Goal: Find specific page/section: Find specific page/section

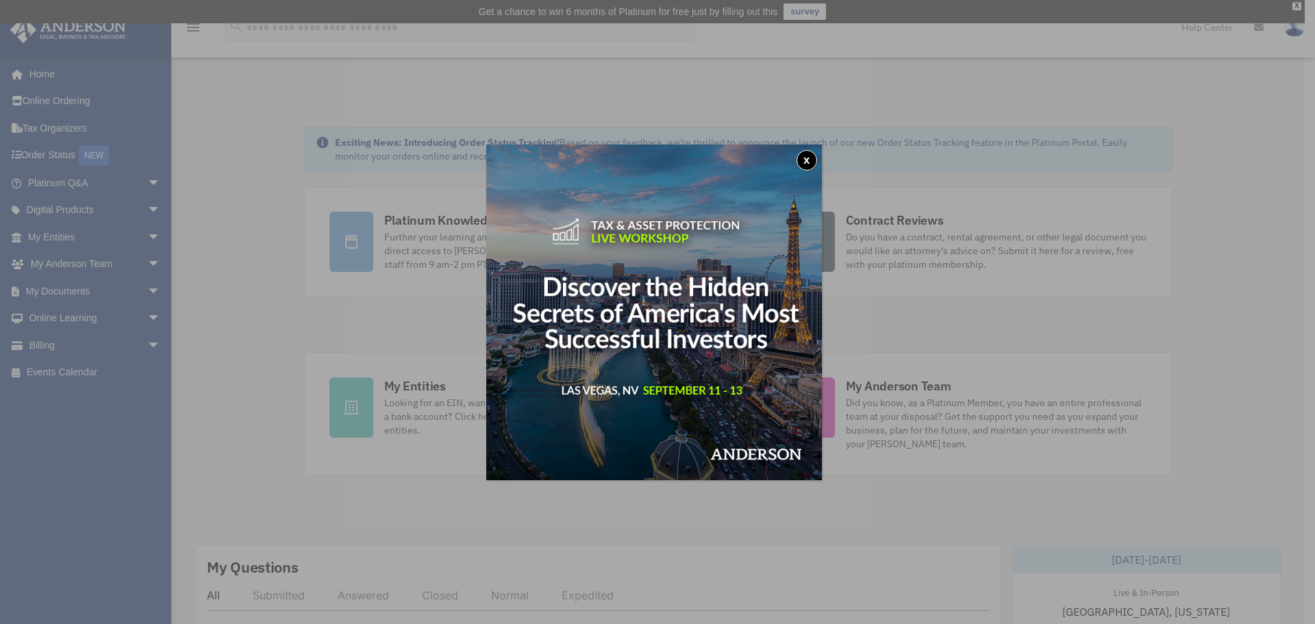
click at [807, 158] on button "x" at bounding box center [807, 160] width 21 height 21
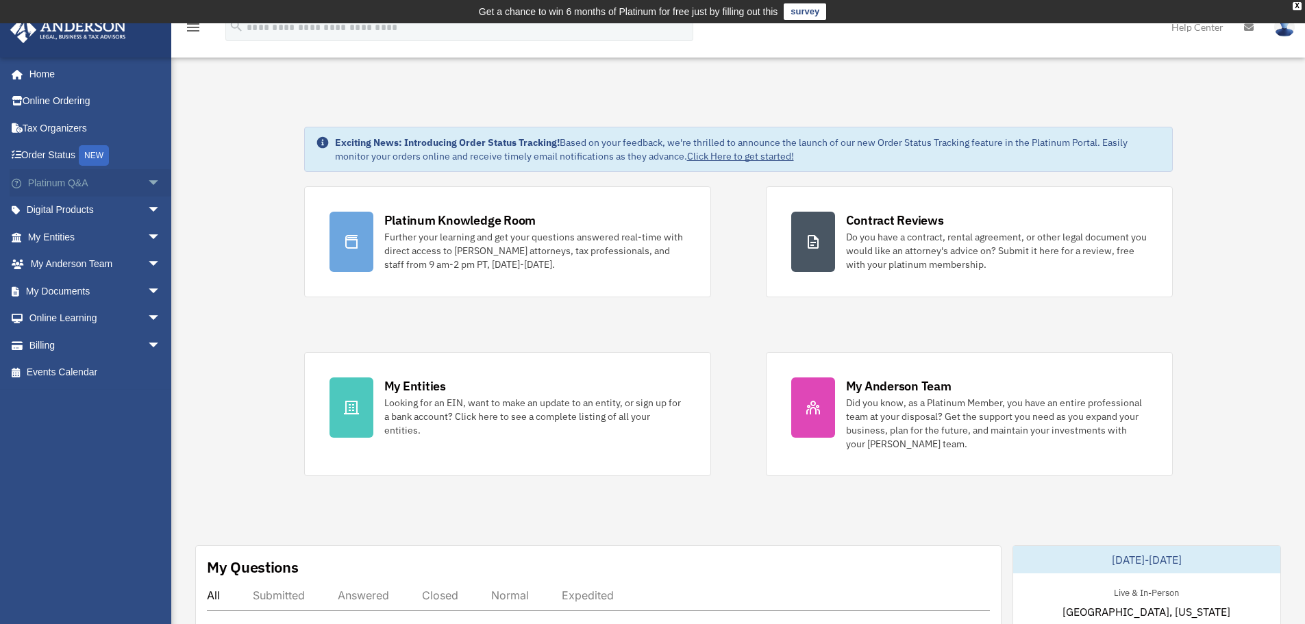
click at [147, 175] on span "arrow_drop_down" at bounding box center [160, 183] width 27 height 28
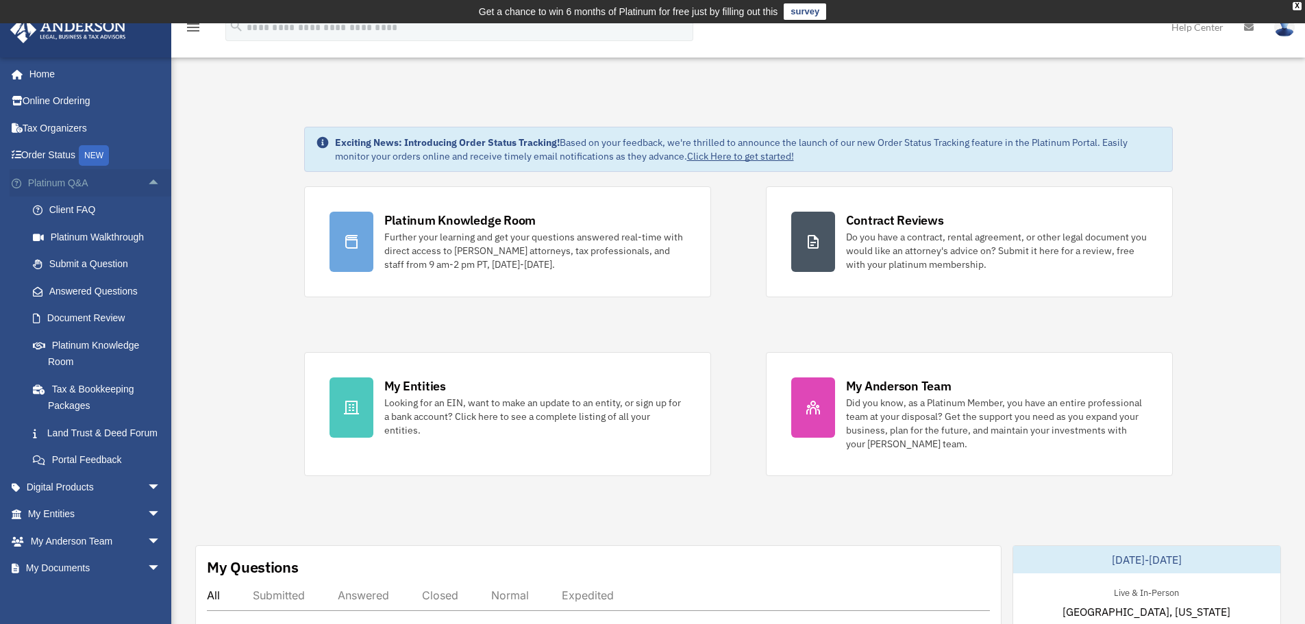
click at [147, 177] on span "arrow_drop_up" at bounding box center [160, 183] width 27 height 28
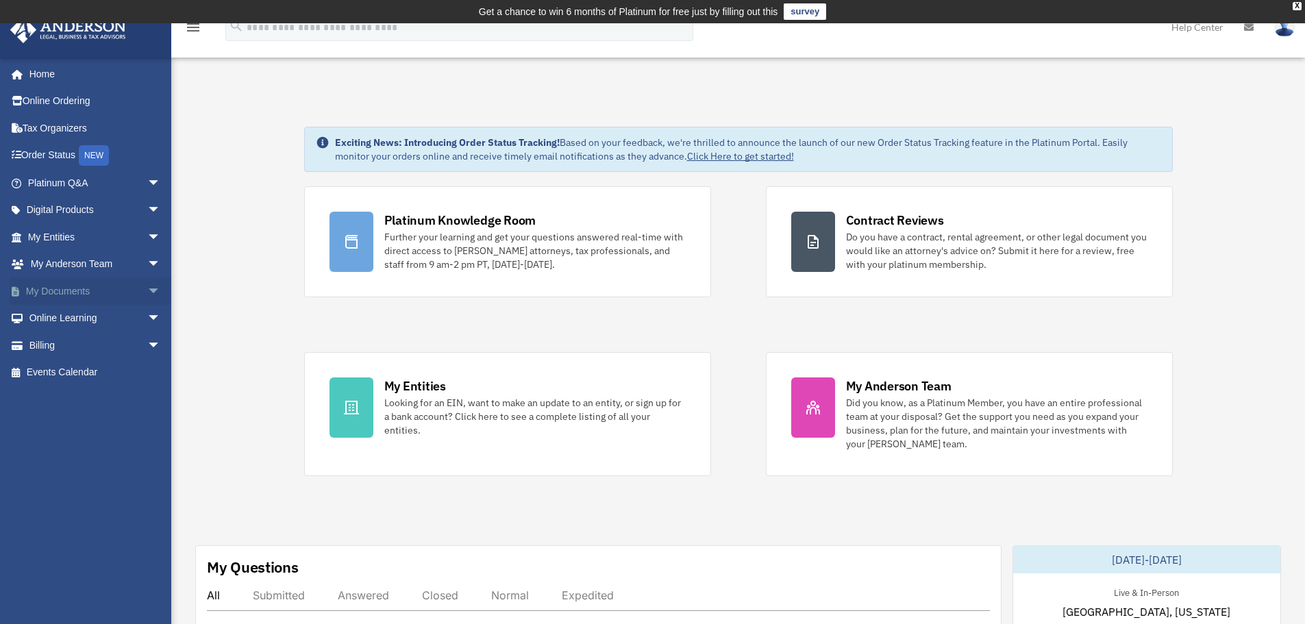
click at [147, 288] on span "arrow_drop_down" at bounding box center [160, 291] width 27 height 28
click at [66, 318] on link "Box" at bounding box center [100, 318] width 162 height 27
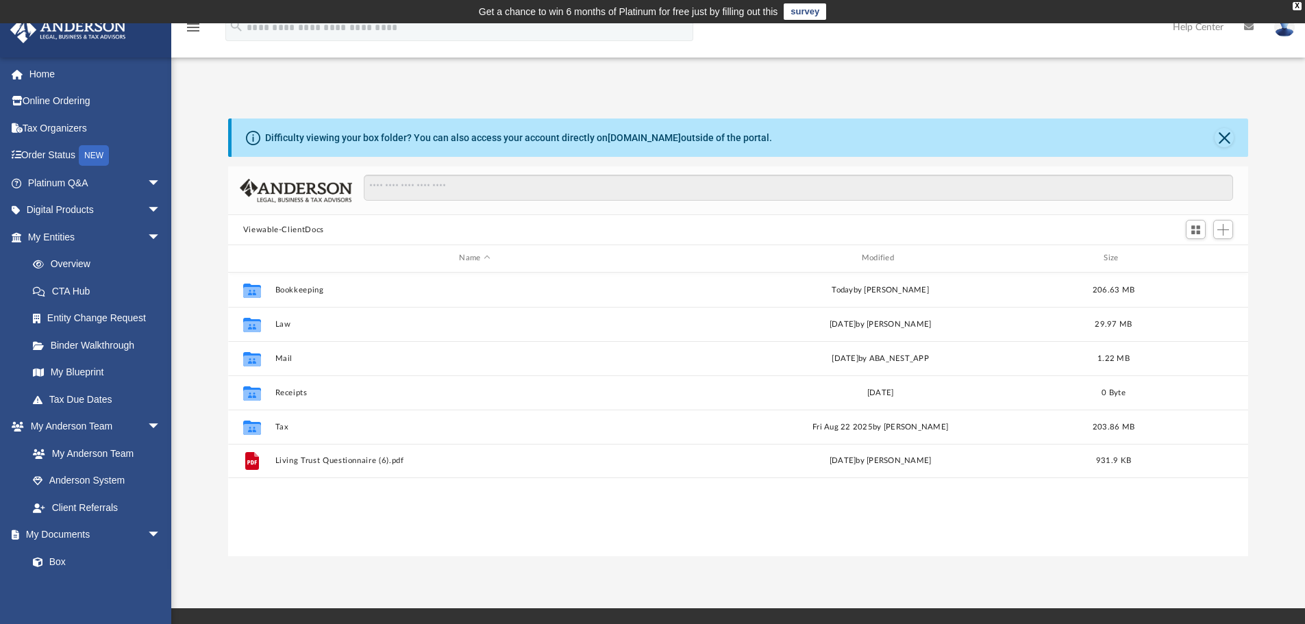
scroll to position [301, 1010]
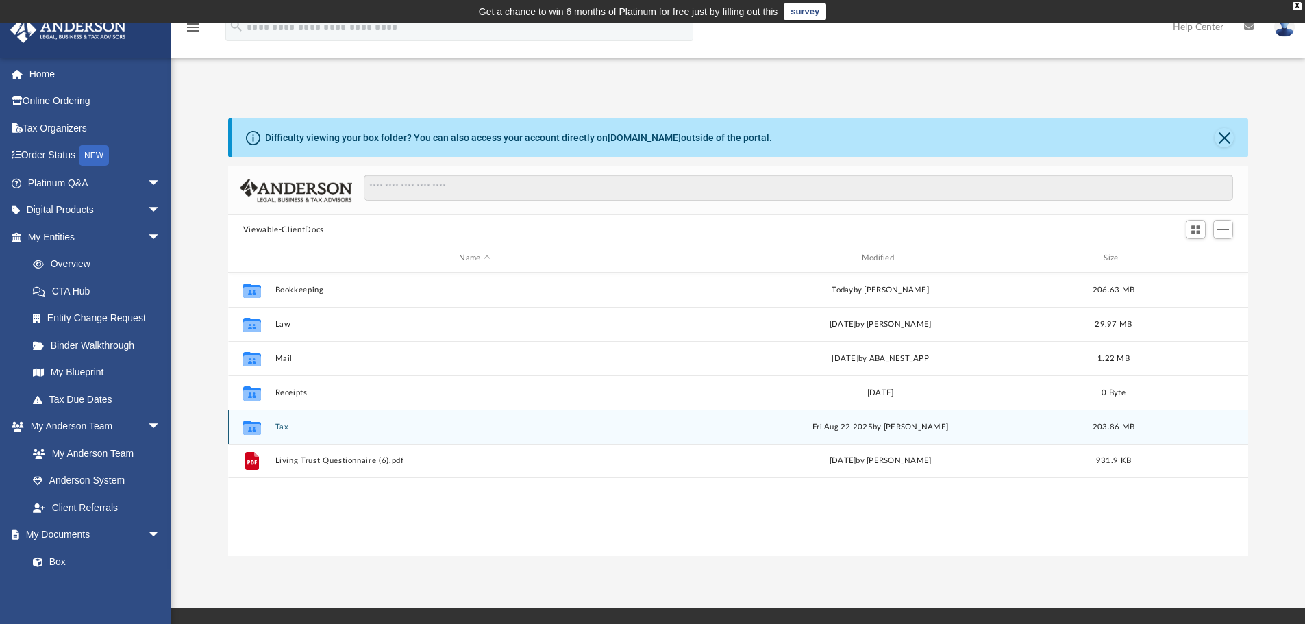
click at [281, 425] on button "Tax" at bounding box center [474, 427] width 399 height 9
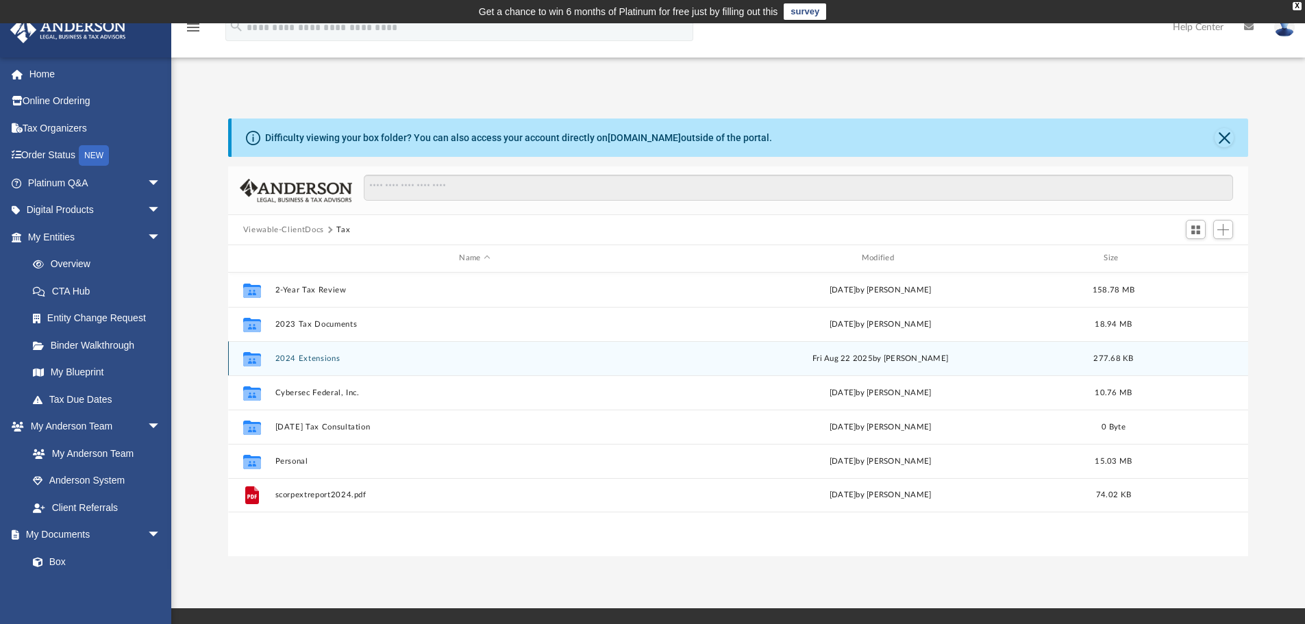
click at [313, 354] on button "2024 Extensions" at bounding box center [474, 358] width 399 height 9
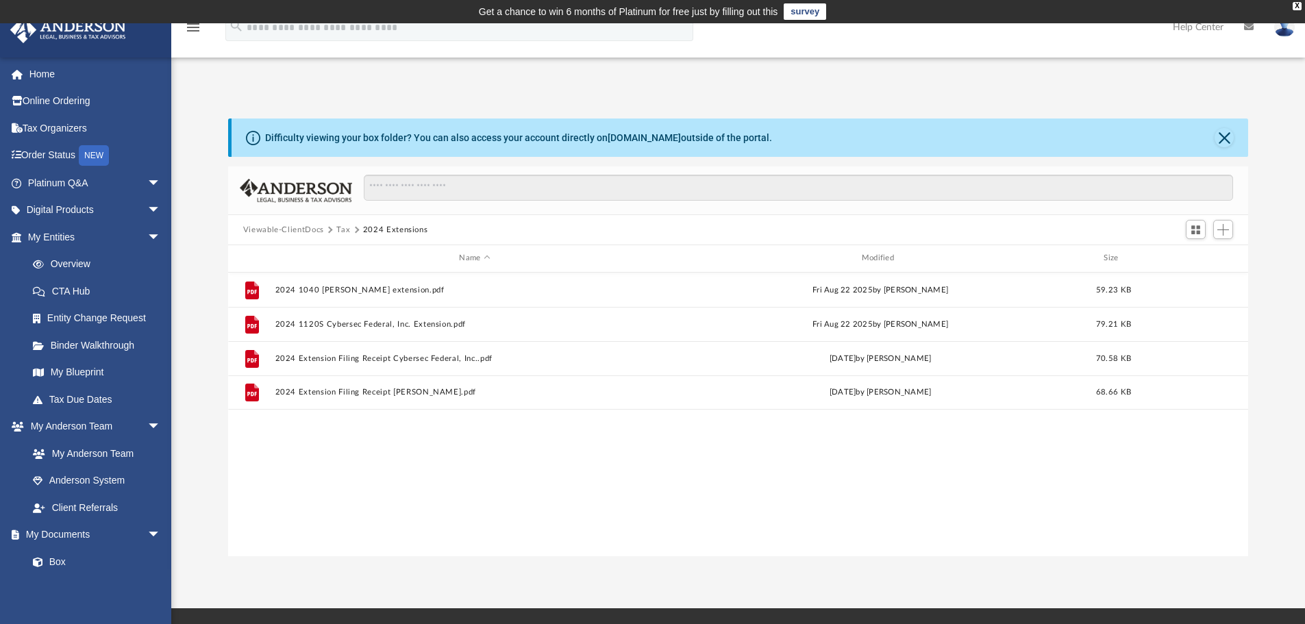
click at [1279, 32] on img at bounding box center [1284, 27] width 21 height 20
